Goal: Task Accomplishment & Management: Use online tool/utility

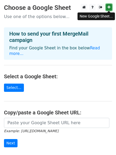
click at [107, 7] on link at bounding box center [109, 7] width 6 height 7
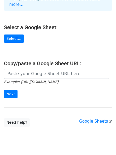
scroll to position [53, 0]
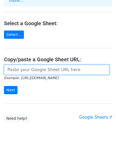
click at [40, 65] on input "url" at bounding box center [56, 70] width 105 height 10
paste input "https://docs.google.com/spreadsheets/d/1dPNNbsrUJJvB-X7ALT9gKLxiBOczvhQdL2ip58t…"
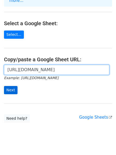
type input "https://docs.google.com/spreadsheets/d/1dPNNbsrUJJvB-X7ALT9gKLxiBOczvhQdL2ip58t…"
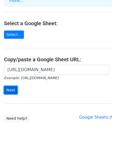
scroll to position [0, 0]
click at [9, 86] on input "Next" at bounding box center [11, 90] width 14 height 8
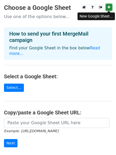
click at [110, 7] on icon at bounding box center [108, 7] width 3 height 4
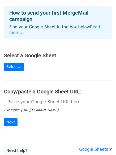
scroll to position [53, 0]
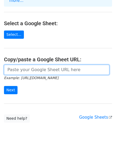
click at [29, 65] on input "url" at bounding box center [56, 70] width 105 height 10
paste input "https://docs.google.com/spreadsheets/d/1VHHwsRmKFUQuFbYYPJNbRVrVJPxQaAlmoChxWYw…"
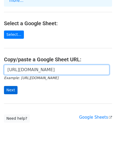
type input "https://docs.google.com/spreadsheets/d/1VHHwsRmKFUQuFbYYPJNbRVrVJPxQaAlmoChxWYw…"
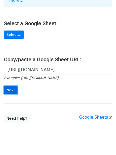
scroll to position [0, 0]
click at [8, 86] on input "Next" at bounding box center [11, 90] width 14 height 8
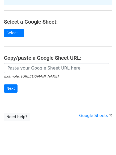
scroll to position [57, 0]
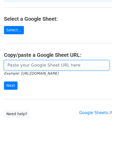
click at [35, 60] on input "url" at bounding box center [56, 65] width 105 height 10
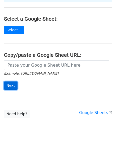
click at [9, 81] on input "Next" at bounding box center [11, 85] width 14 height 8
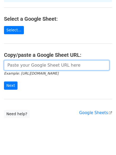
paste input "Hi, I recently read a blog post about your site and was genuinely impressed by …"
type input "Hi, I recently read a blog post about your site and was genuinely impressed by …"
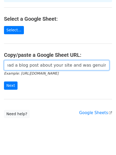
scroll to position [0, 0]
drag, startPoint x: 106, startPoint y: 59, endPoint x: 5, endPoint y: 60, distance: 101.2
click at [5, 60] on input "Hi, I recently read a blog post about your site and was genuinely impressed by …" at bounding box center [56, 65] width 105 height 10
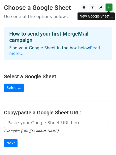
click at [109, 6] on icon at bounding box center [108, 7] width 3 height 4
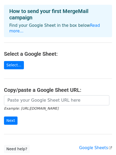
scroll to position [57, 0]
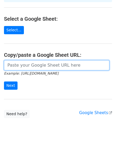
click at [28, 60] on input "url" at bounding box center [56, 65] width 105 height 10
paste input "https://docs.google.com/spreadsheets/d/1UtdmXsWFFks9UgEzZQCz1chpRKhgy2mDYkn6eRc…"
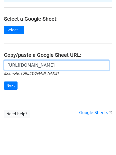
scroll to position [0, 122]
type input "https://docs.google.com/spreadsheets/d/1UtdmXsWFFks9UgEzZQCz1chpRKhgy2mDYkn6eRc…"
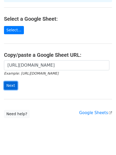
scroll to position [0, 0]
click at [11, 81] on input "Next" at bounding box center [11, 85] width 14 height 8
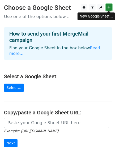
click at [108, 6] on icon at bounding box center [108, 7] width 3 height 4
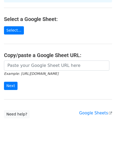
scroll to position [57, 0]
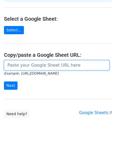
click at [26, 60] on input "url" at bounding box center [56, 65] width 105 height 10
paste input "https://docs.google.com/spreadsheets/d/1n2PkBsmGwHWRglEZkBmhTxW7u79ZkfoYpGh-puB…"
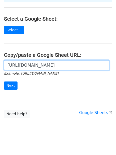
scroll to position [0, 122]
type input "https://docs.google.com/spreadsheets/d/1n2PkBsmGwHWRglEZkBmhTxW7u79ZkfoYpGh-puB…"
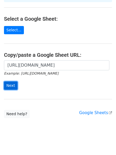
scroll to position [0, 0]
click at [7, 81] on input "Next" at bounding box center [11, 85] width 14 height 8
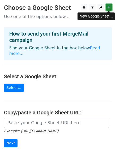
click at [111, 6] on link at bounding box center [109, 7] width 6 height 7
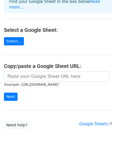
scroll to position [53, 0]
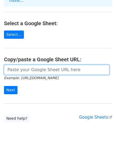
click at [19, 65] on input "url" at bounding box center [56, 70] width 105 height 10
paste input "https://docs.google.com/spreadsheets/d/1BbnQwIaqPkxI9DJEMRRD8PgJARHGbyZz8P05hu8…"
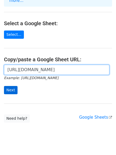
type input "https://docs.google.com/spreadsheets/d/1BbnQwIaqPkxI9DJEMRRD8PgJARHGbyZz8P05hu8…"
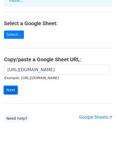
scroll to position [0, 0]
click at [10, 86] on input "Next" at bounding box center [11, 90] width 14 height 8
